Goal: Information Seeking & Learning: Learn about a topic

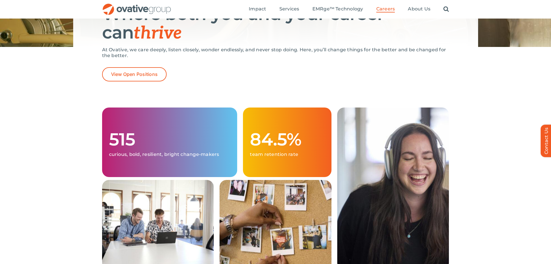
scroll to position [87, 0]
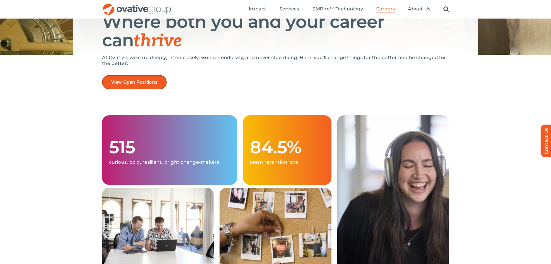
click at [145, 78] on link "View Open Positions" at bounding box center [134, 82] width 65 height 14
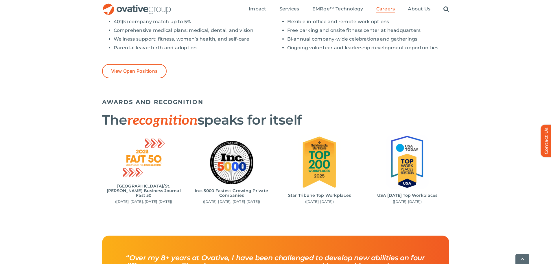
scroll to position [521, 0]
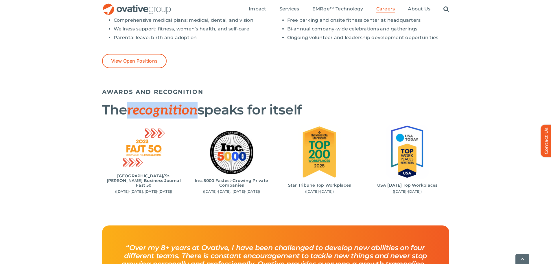
drag, startPoint x: 130, startPoint y: 112, endPoint x: 200, endPoint y: 113, distance: 69.1
click at [197, 113] on span "recognition" at bounding box center [162, 110] width 70 height 16
click at [454, 148] on div "AWARDS AND RECOGNITION The recognition speaks for itself Minneapolis/St. Paul B…" at bounding box center [275, 154] width 551 height 139
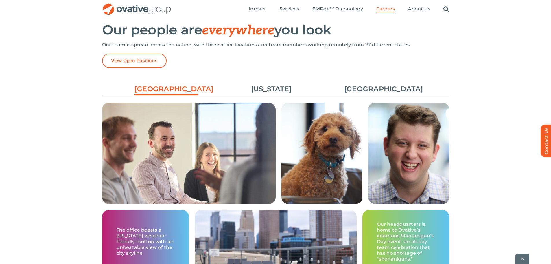
scroll to position [868, 0]
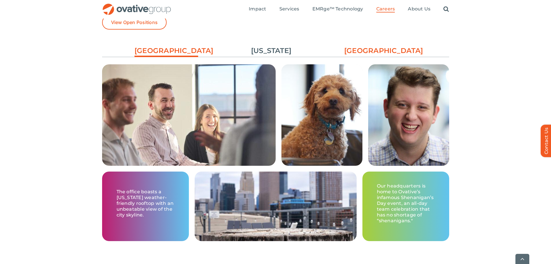
click at [382, 48] on link "[GEOGRAPHIC_DATA]" at bounding box center [376, 51] width 64 height 10
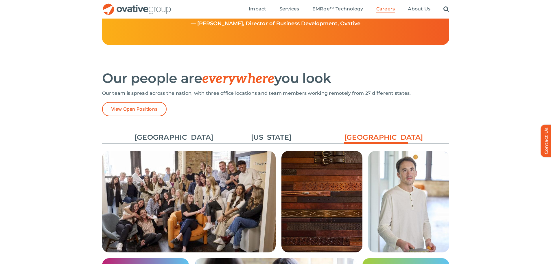
scroll to position [766, 0]
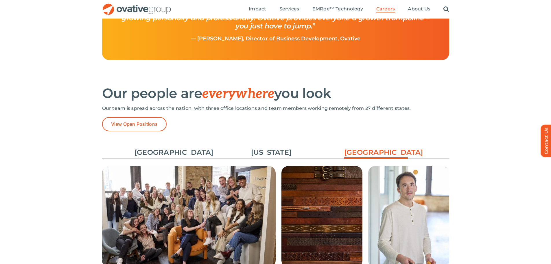
click at [283, 145] on ul "Minneapolis New York Chicago" at bounding box center [275, 152] width 347 height 16
click at [283, 148] on link "[US_STATE]" at bounding box center [272, 152] width 64 height 10
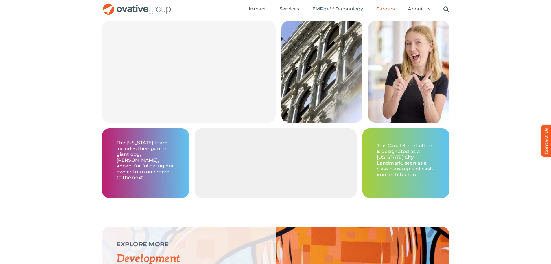
scroll to position [882, 0]
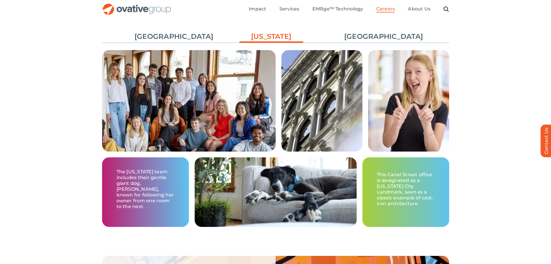
click at [279, 143] on div at bounding box center [319, 100] width 87 height 101
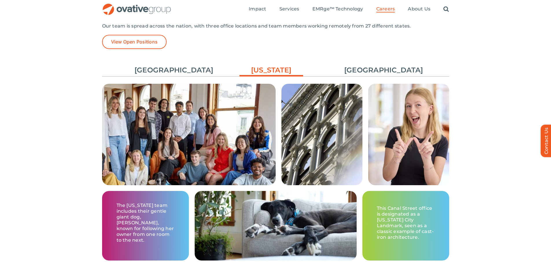
scroll to position [766, 0]
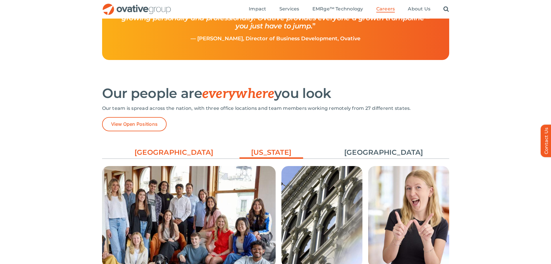
click at [175, 148] on link "[GEOGRAPHIC_DATA]" at bounding box center [167, 152] width 64 height 10
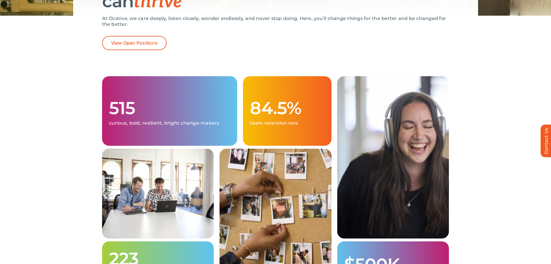
scroll to position [0, 0]
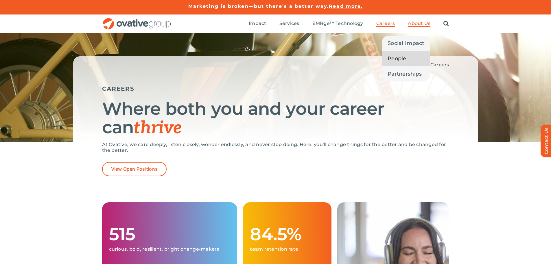
click at [404, 57] on span "People" at bounding box center [397, 58] width 19 height 8
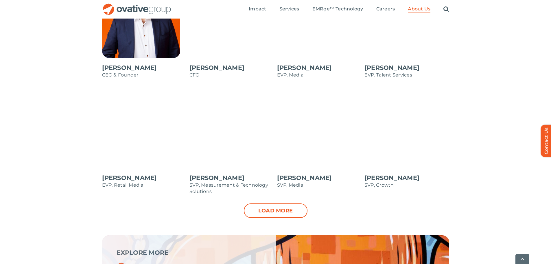
scroll to position [607, 0]
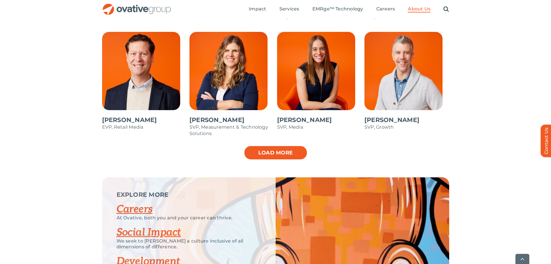
click at [288, 150] on link "Load more" at bounding box center [276, 152] width 64 height 14
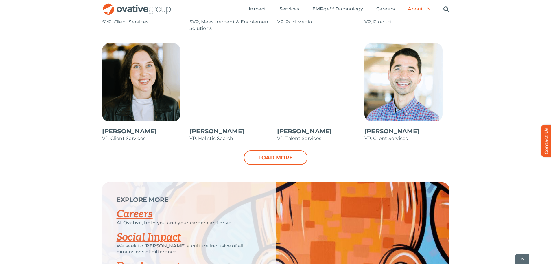
scroll to position [839, 0]
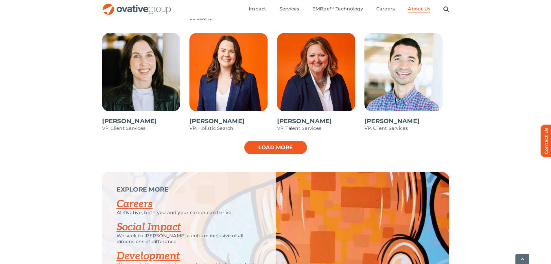
click at [268, 148] on link "Load more" at bounding box center [276, 147] width 64 height 14
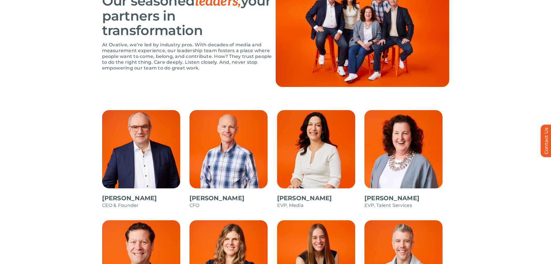
scroll to position [0, 0]
